Goal: Transaction & Acquisition: Purchase product/service

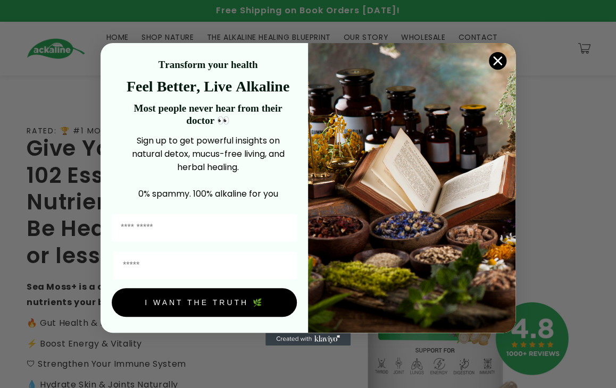
click at [60, 65] on circle "Close dialog" at bounding box center [498, 61] width 18 height 18
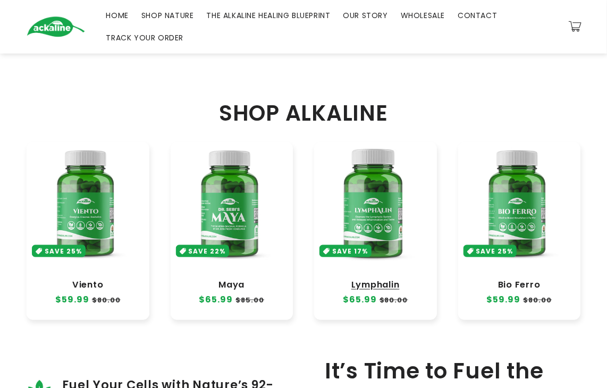
scroll to position [425, 0]
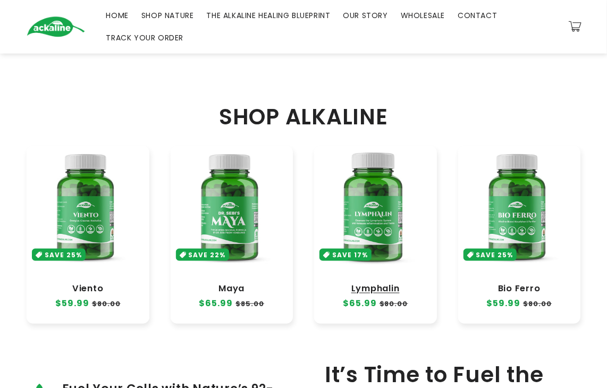
click at [60, 143] on link "Lymphalin" at bounding box center [376, 288] width 102 height 11
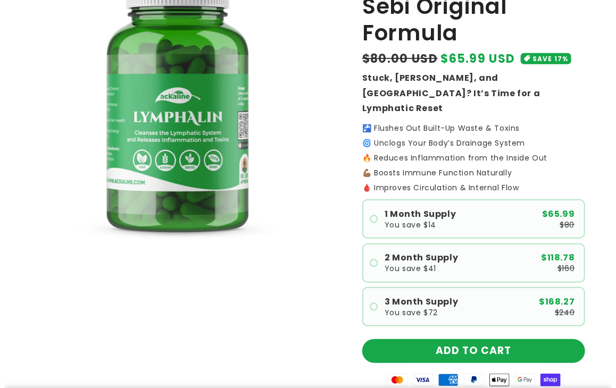
scroll to position [159, 0]
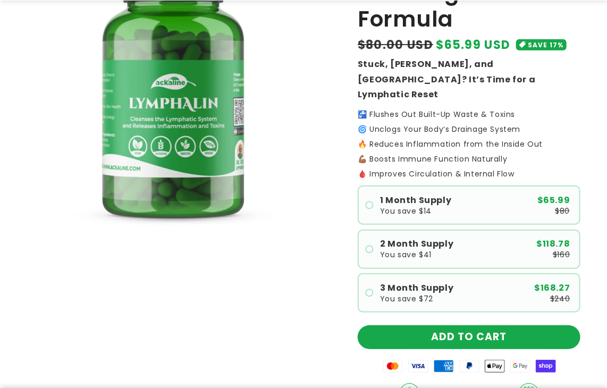
click at [460, 337] on product-info "Rated 4.9 | 368+ Reviews Lymphalin - Dr. Sebi Original Formula Regular price $6…" at bounding box center [469, 291] width 223 height 713
click at [460, 332] on button "ADD TO CART" at bounding box center [469, 337] width 223 height 24
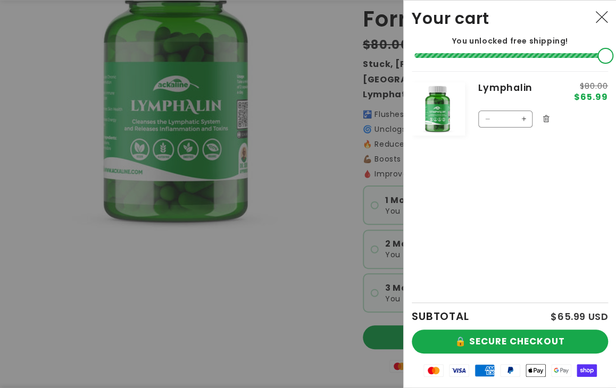
click at [462, 328] on div "SUBTOTAL $65.99 USD" at bounding box center [509, 316] width 196 height 27
click at [464, 330] on button "🔒 SECURE CHECKOUT" at bounding box center [509, 342] width 196 height 24
click at [464, 335] on button "🔒 SECURE CHECKOUT" at bounding box center [509, 342] width 196 height 24
